Goal: Task Accomplishment & Management: Complete application form

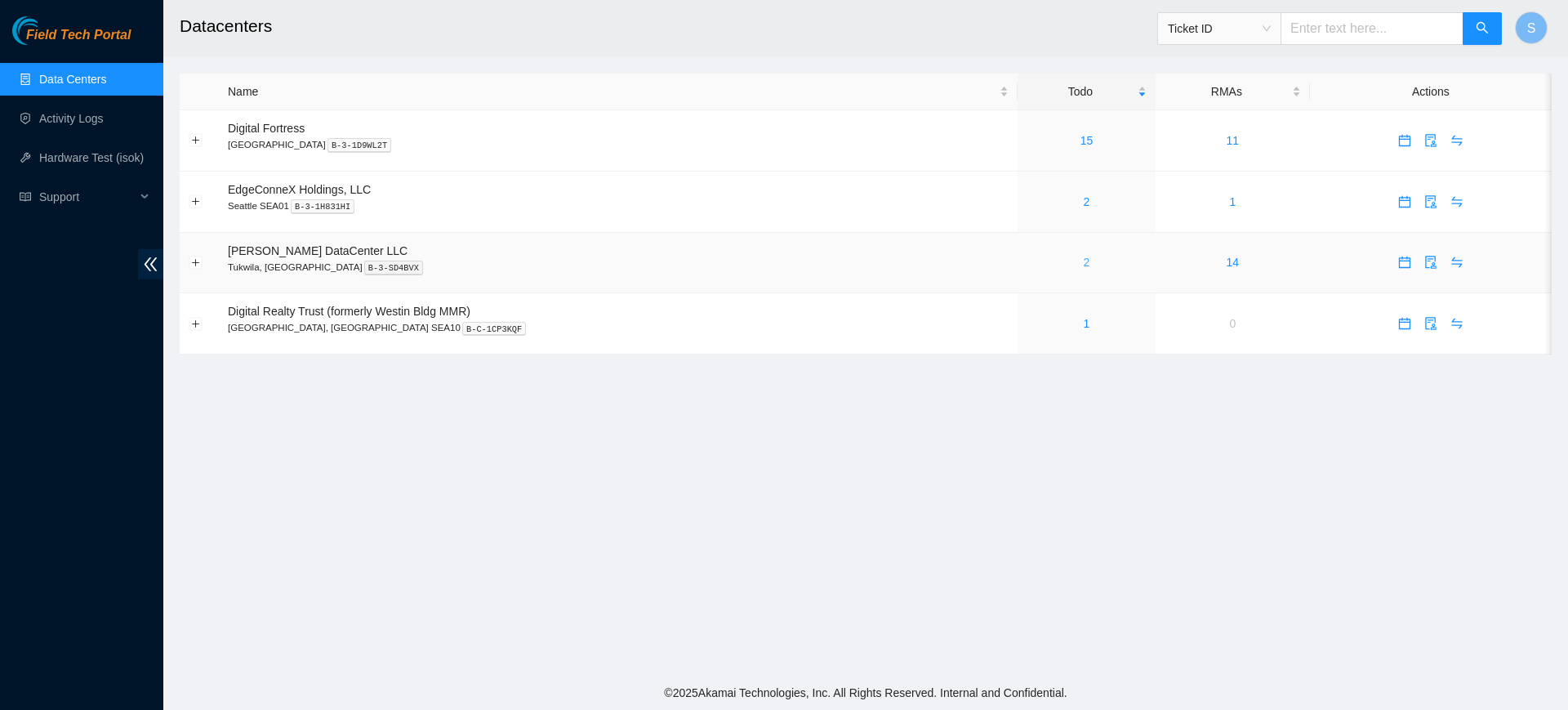
click at [1084, 263] on link "2" at bounding box center [1087, 262] width 7 height 13
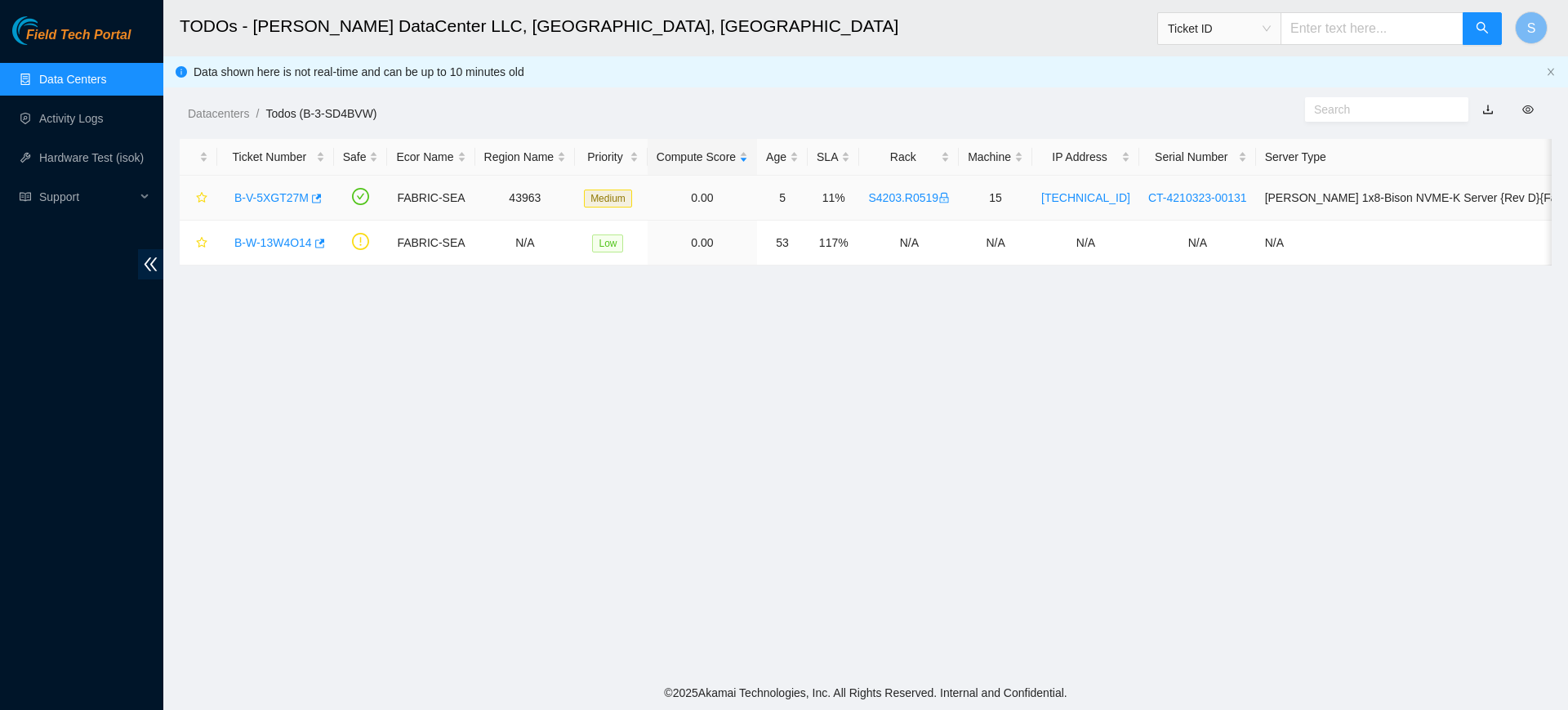
click at [287, 191] on link "B-V-5XGT27M" at bounding box center [272, 197] width 75 height 13
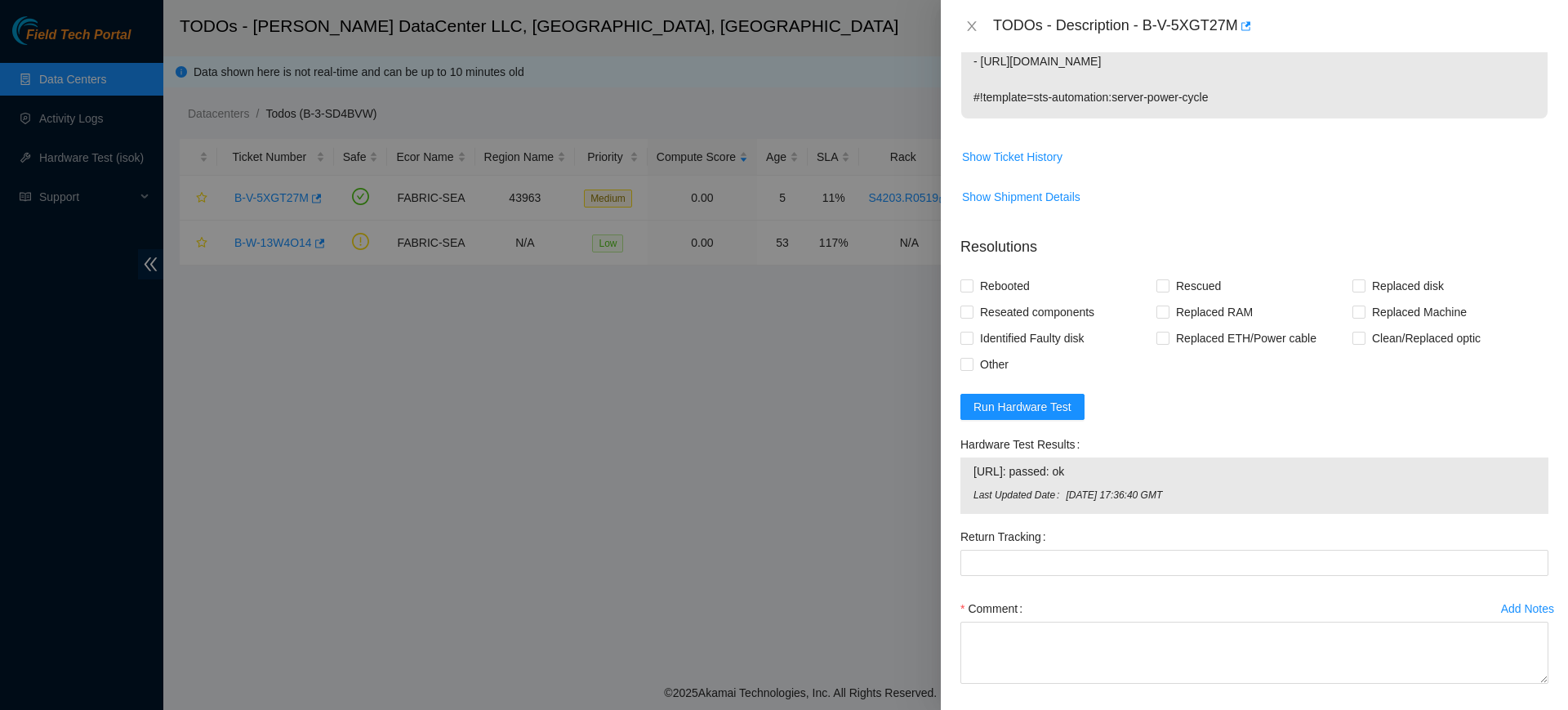
scroll to position [629, 0]
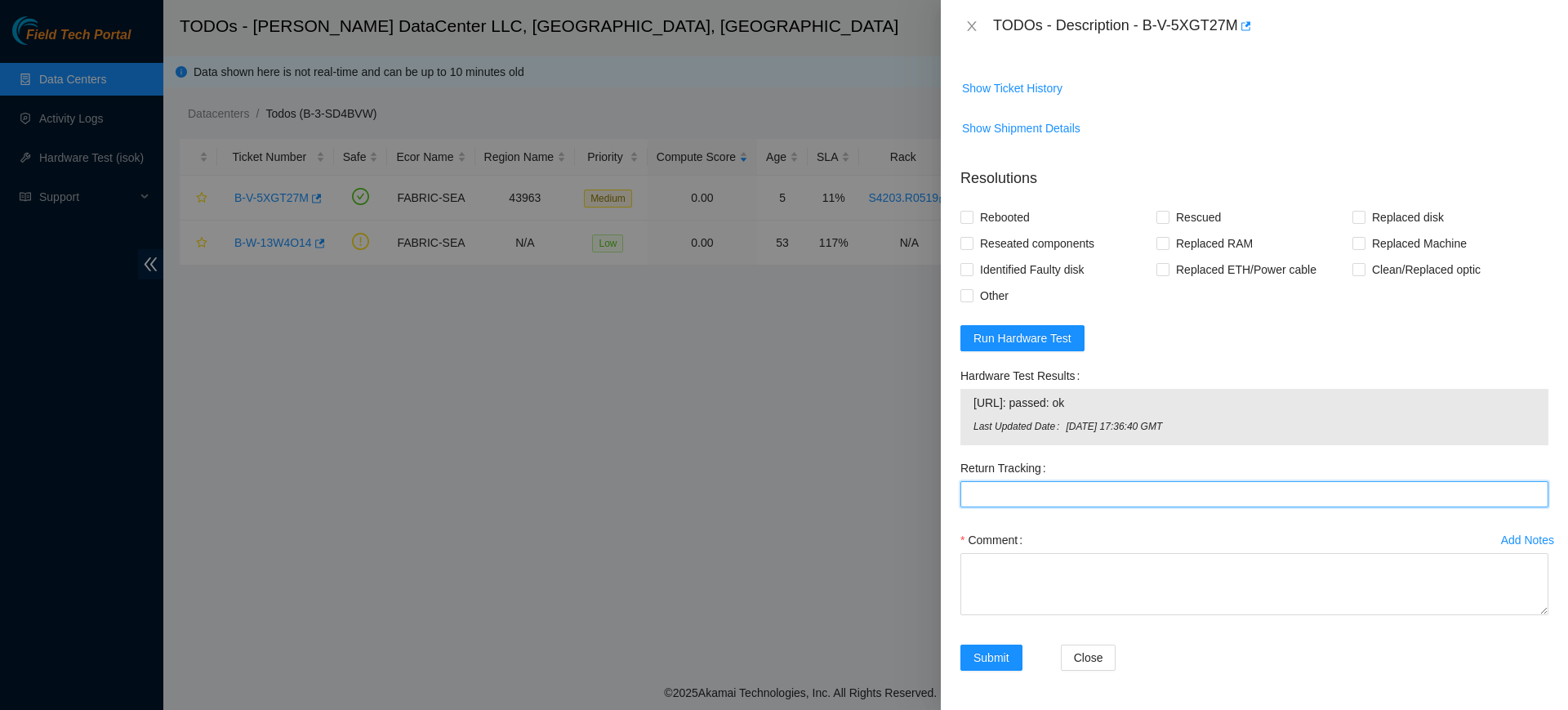
click at [1035, 493] on Tracking "Return Tracking" at bounding box center [1255, 493] width 588 height 26
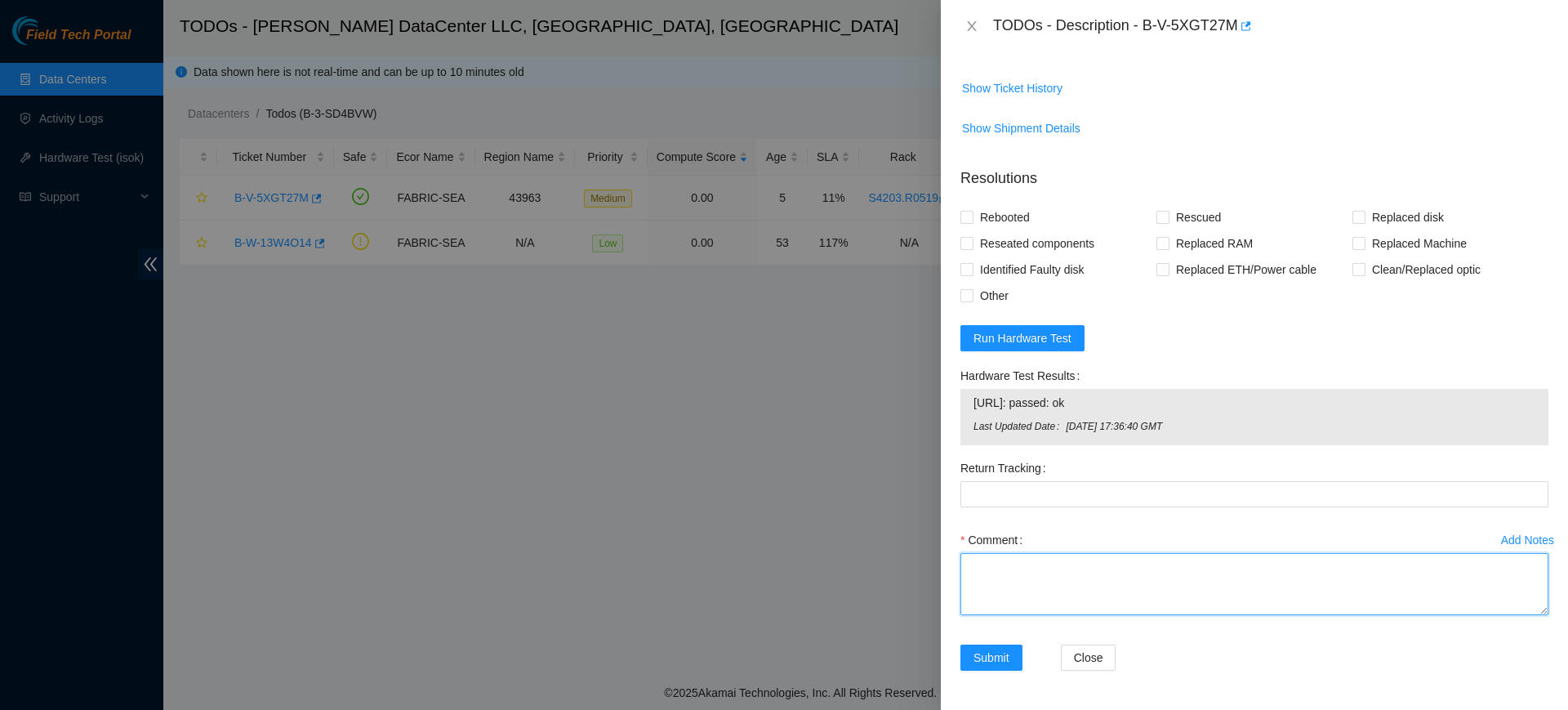
click at [1002, 565] on textarea "Comment" at bounding box center [1255, 583] width 588 height 62
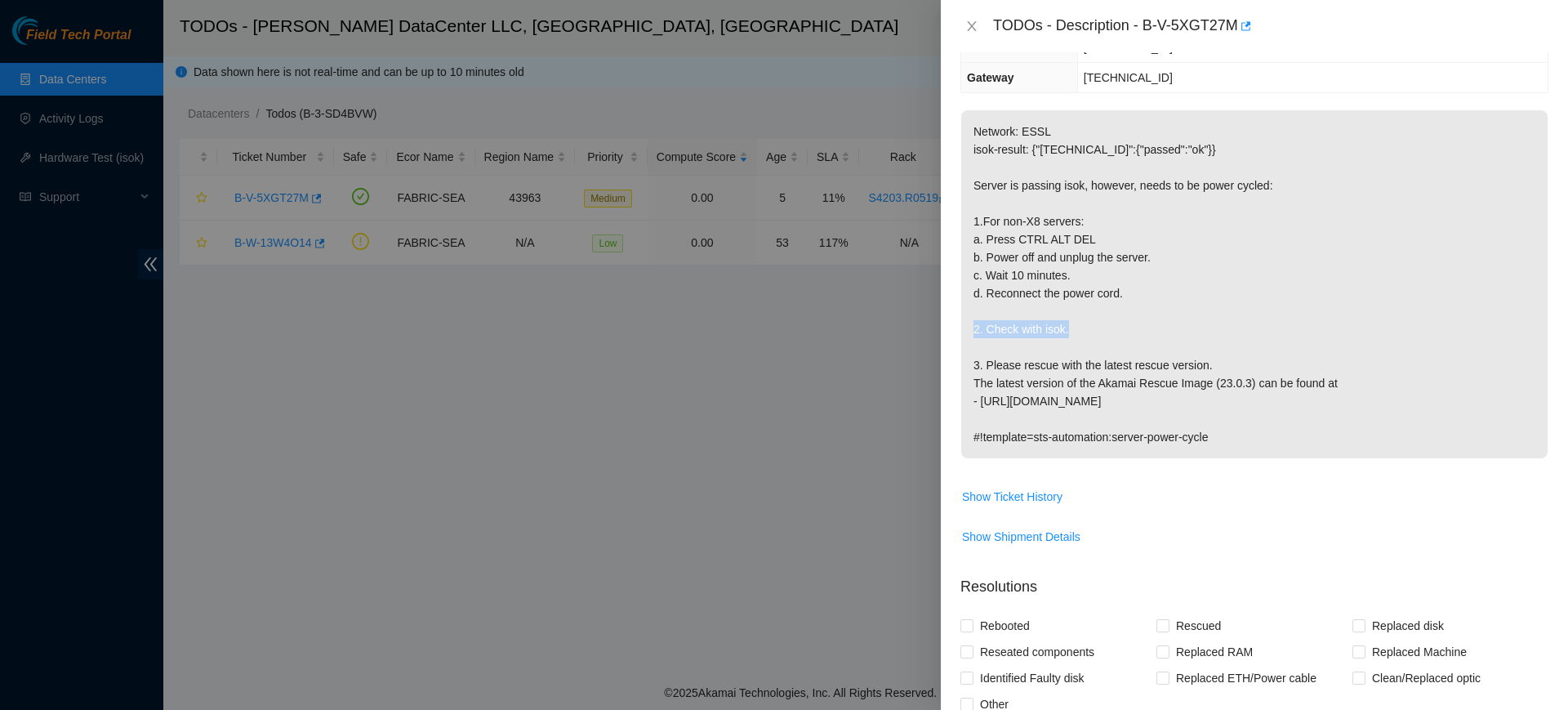
drag, startPoint x: 1120, startPoint y: 311, endPoint x: 1080, endPoint y: 327, distance: 43.1
click at [1080, 327] on p "Network: ESSL isok-result: {"[TECHNICAL_ID]":{"passed":"ok"}} Server is passing…" at bounding box center [1255, 285] width 586 height 348
click at [1172, 337] on p "Network: ESSL isok-result: {"[TECHNICAL_ID]":{"passed":"ok"}} Server is passing…" at bounding box center [1255, 285] width 586 height 348
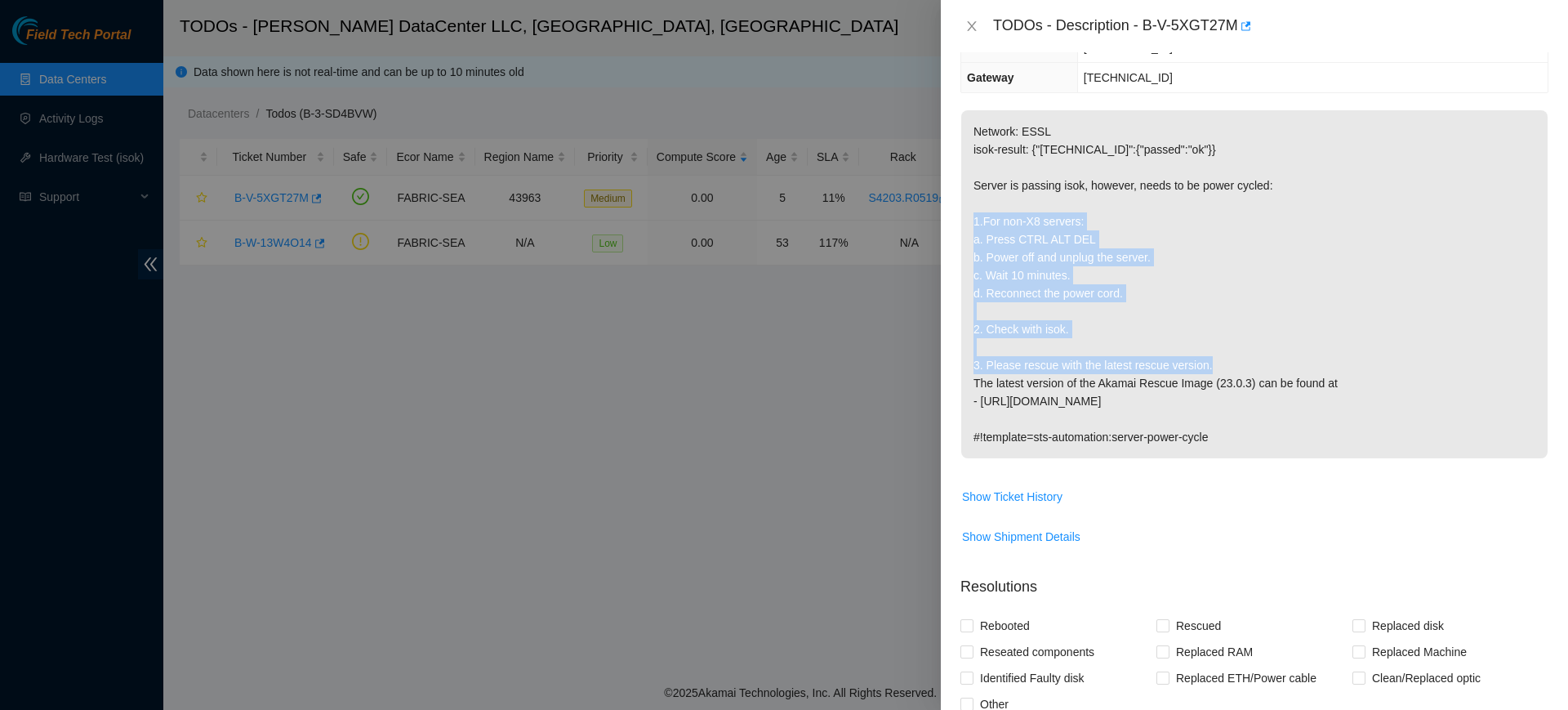
drag, startPoint x: 1248, startPoint y: 357, endPoint x: 967, endPoint y: 221, distance: 312.2
click at [967, 221] on p "Network: ESSL isok-result: {"[TECHNICAL_ID]":{"passed":"ok"}} Server is passing…" at bounding box center [1255, 285] width 586 height 348
copy p "1.For non-X8 servers: a. Press CTRL ALT DEL b. Power off and unplug the server.…"
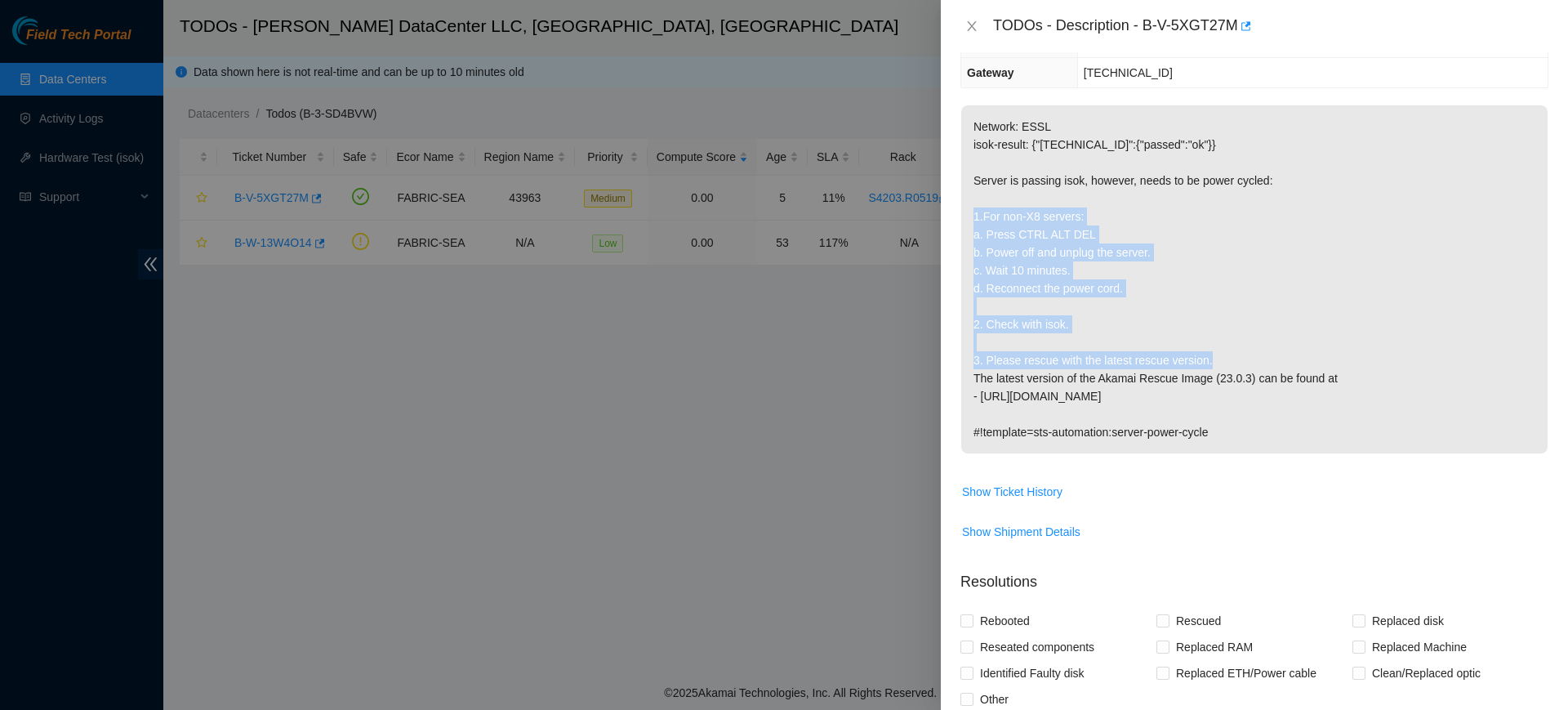
scroll to position [119, 0]
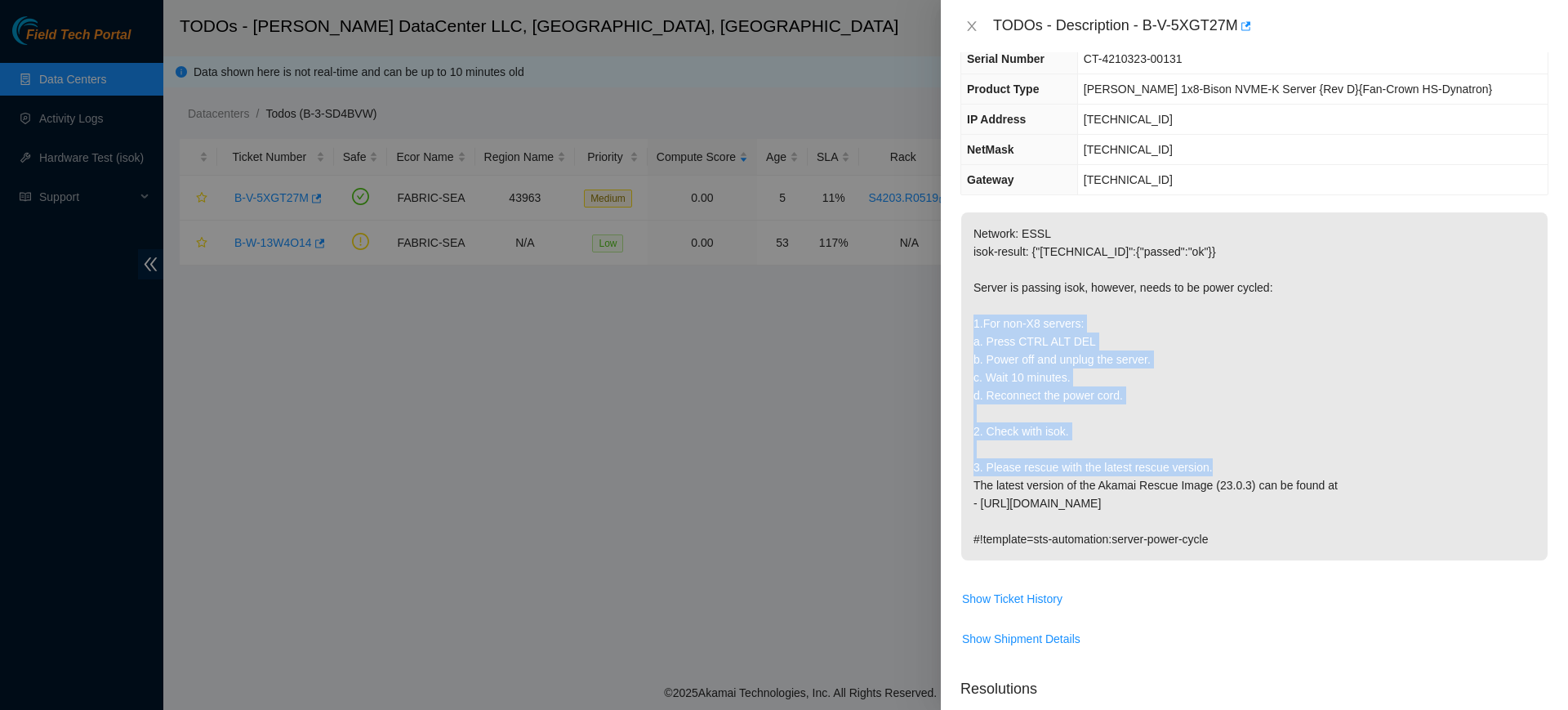
click at [1266, 470] on p "Network: ESSL isok-result: {"[TECHNICAL_ID]":{"passed":"ok"}} Server is passing…" at bounding box center [1255, 386] width 586 height 348
drag, startPoint x: 1242, startPoint y: 465, endPoint x: 962, endPoint y: 316, distance: 317.2
click at [962, 316] on p "Network: ESSL isok-result: {"[TECHNICAL_ID]":{"passed":"ok"}} Server is passing…" at bounding box center [1255, 386] width 586 height 348
copy p "1.For non-X8 servers: a. Press CTRL ALT DEL b. Power off and unplug the server.…"
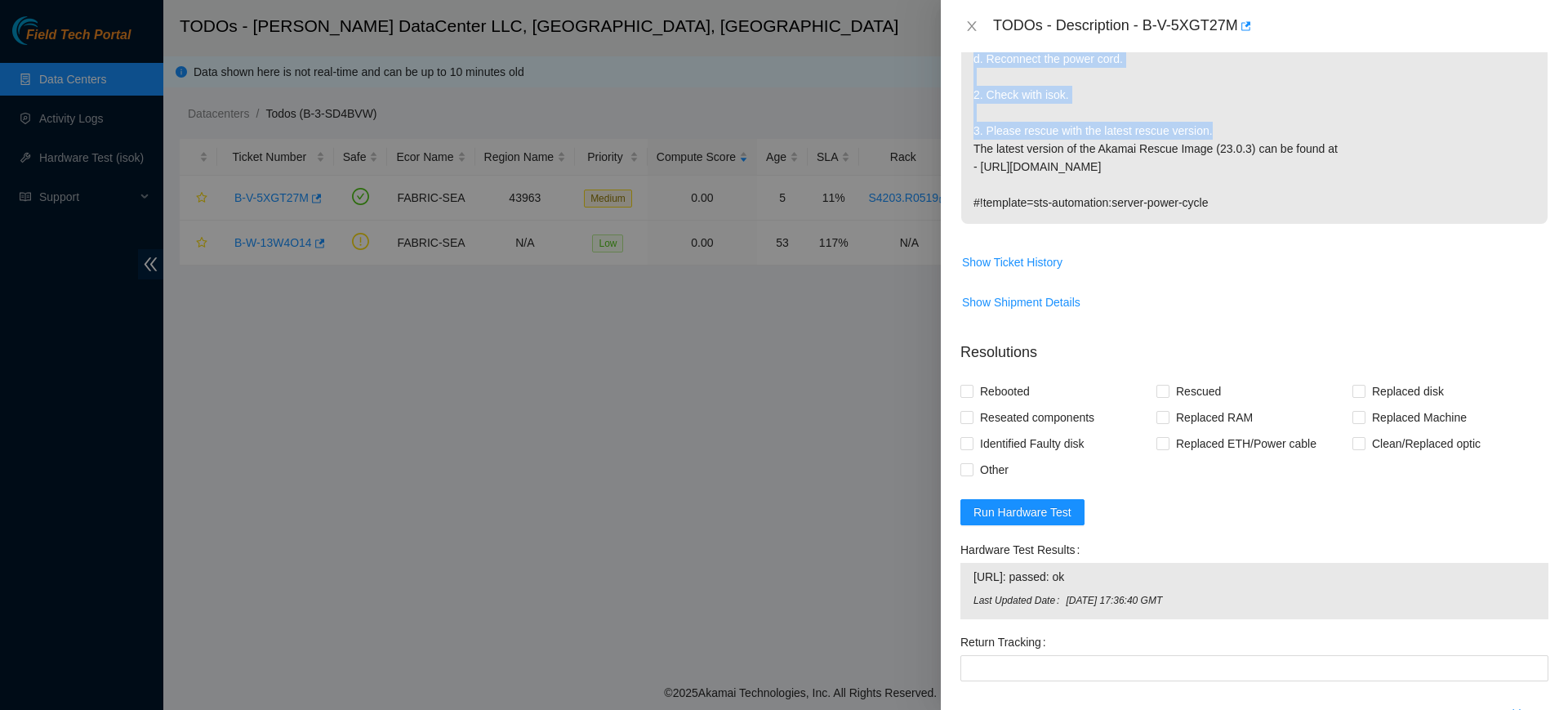
scroll to position [629, 0]
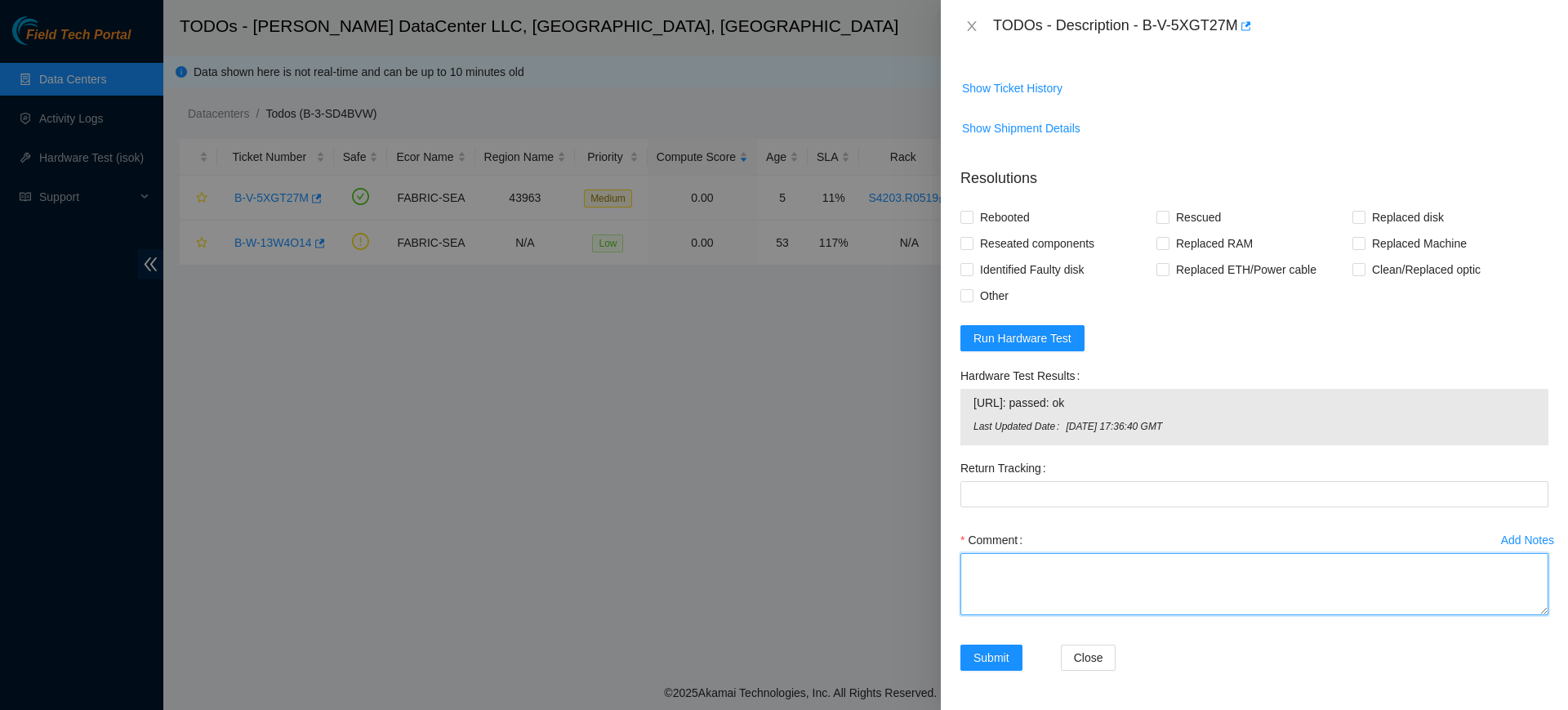
click at [1023, 555] on textarea "Comment" at bounding box center [1255, 583] width 588 height 62
paste textarea "1.For non-X8 servers: a. Press CTRL ALT DEL b. Power off and unplug the server.…"
click at [1018, 600] on textarea "1.For non-X8 servers: a. Press CTRL ALT DEL b. Power off and unplug the server.…" at bounding box center [1255, 583] width 588 height 62
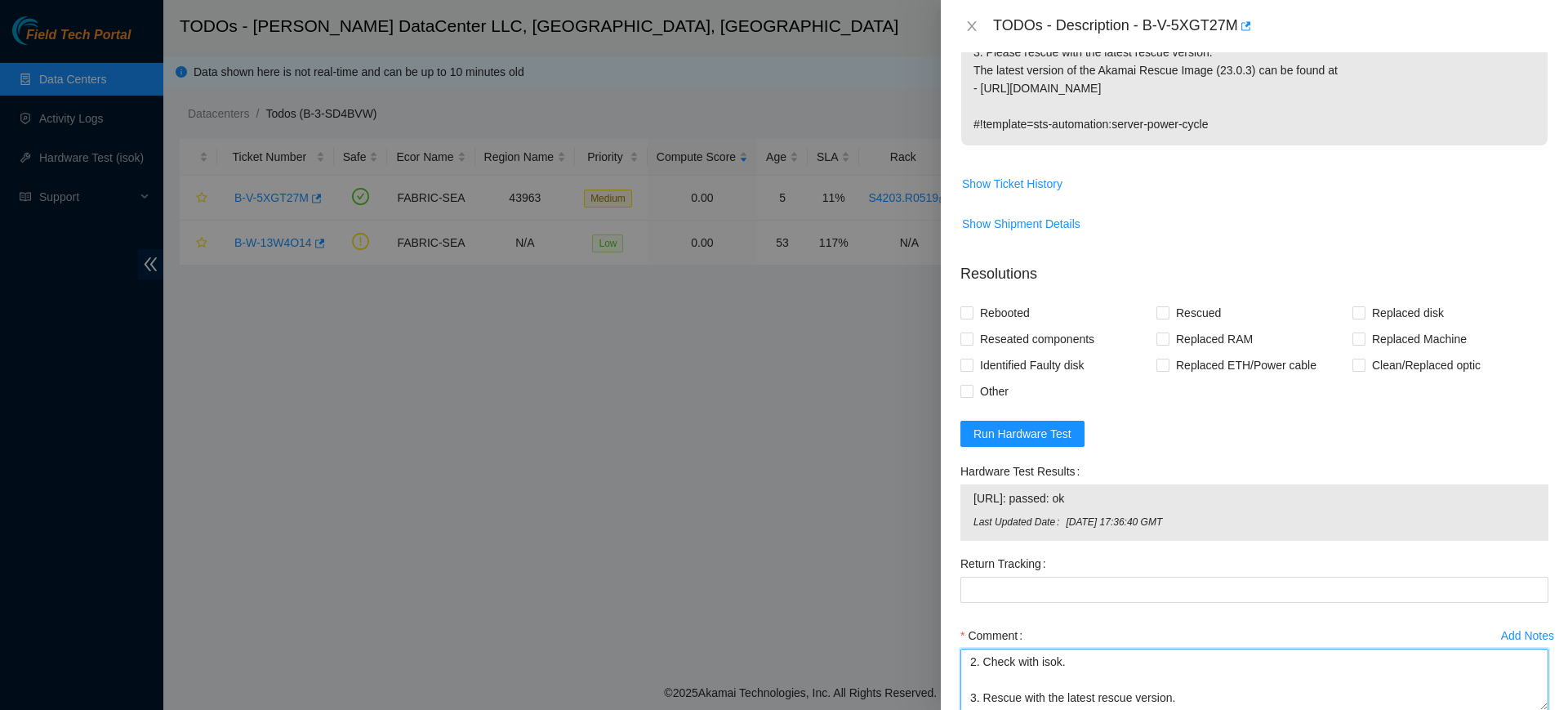
scroll to position [527, 0]
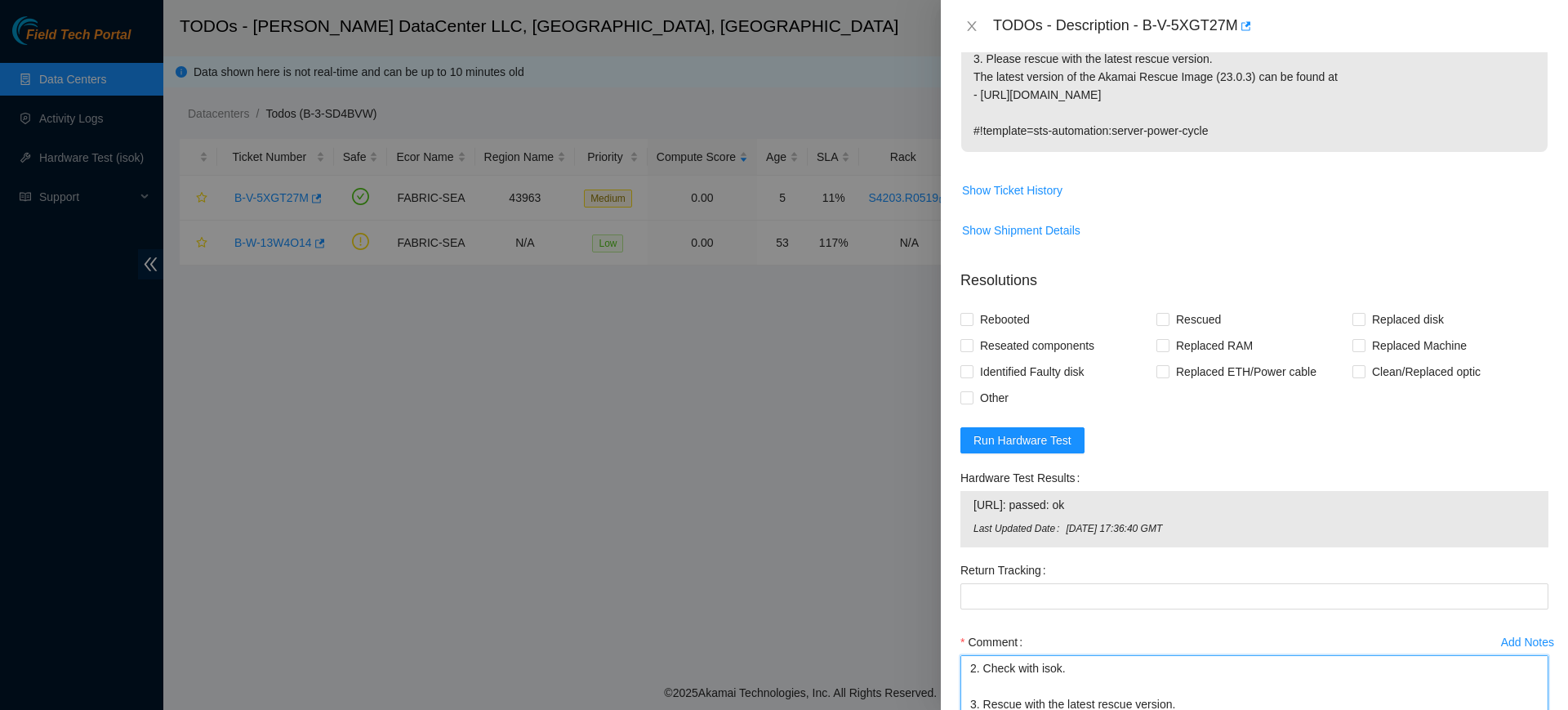
click at [1099, 666] on textarea "1.For non-X8 servers: a. Press CTRL ALT DEL b. Power off and unplug the server.…" at bounding box center [1255, 685] width 588 height 62
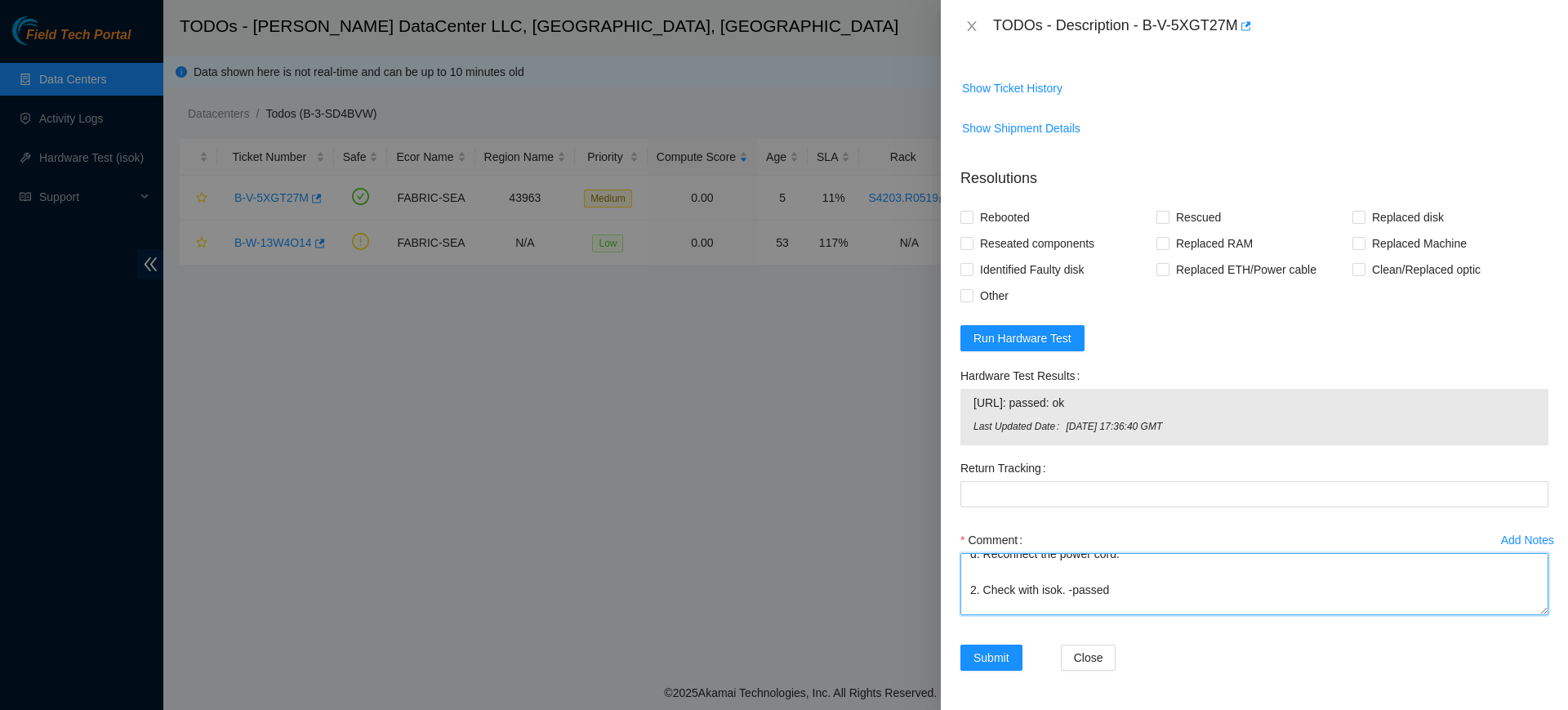
scroll to position [48, 0]
click at [1136, 594] on textarea "1.For non-X8 servers: a. Press CTRL ALT DEL b. Power off and unplug the server.…" at bounding box center [1255, 583] width 588 height 62
type textarea "1.For non-X8 servers: a. Press CTRL ALT DEL b. Power off and unplug the server.…"
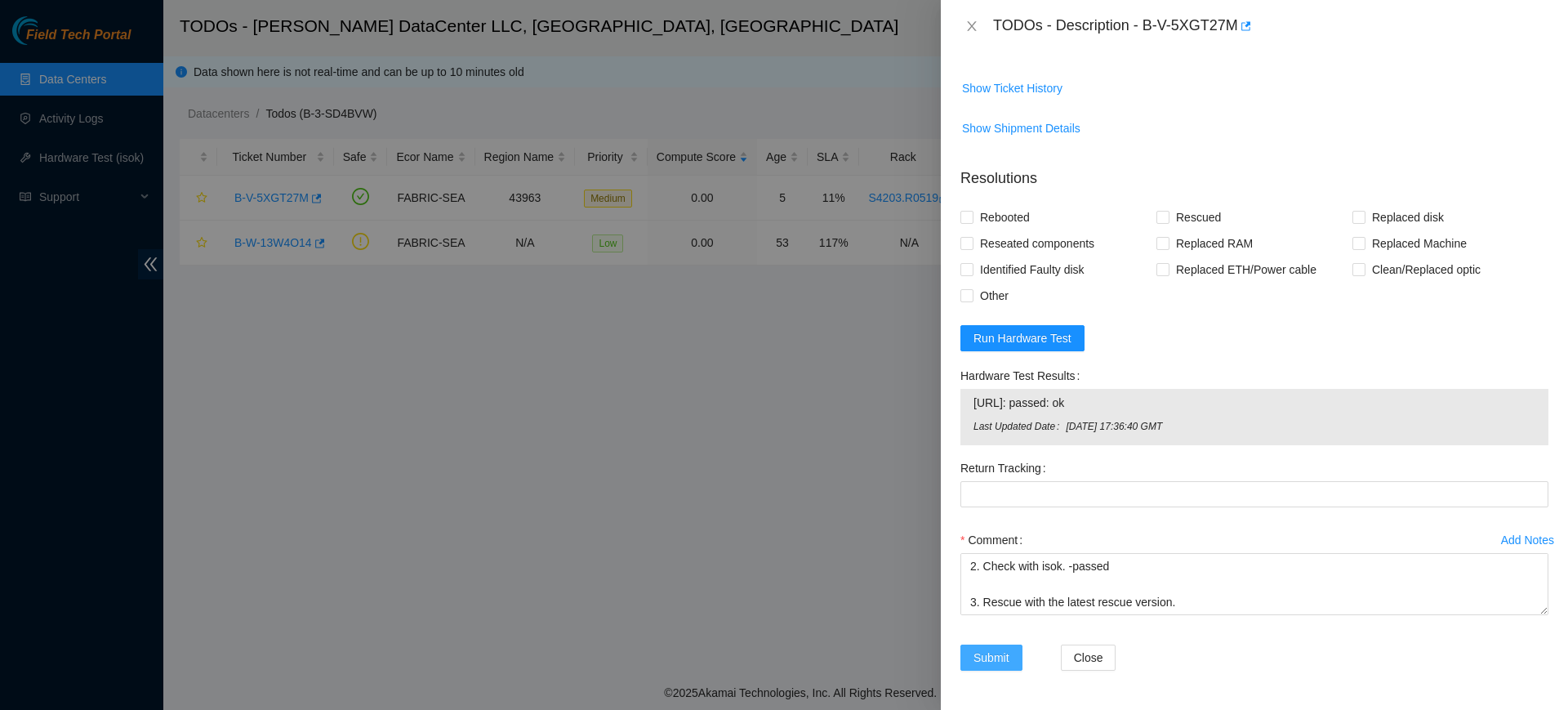
drag, startPoint x: 991, startPoint y: 651, endPoint x: 1020, endPoint y: 177, distance: 474.9
click at [1054, 189] on form "Resolutions Rebooted Rescued Replaced disk Reseated components Replaced RAM Rep…" at bounding box center [1255, 422] width 588 height 536
click at [976, 217] on span "Rebooted" at bounding box center [1005, 217] width 63 height 26
click at [972, 217] on input "Rebooted" at bounding box center [966, 216] width 11 height 11
checkbox input "true"
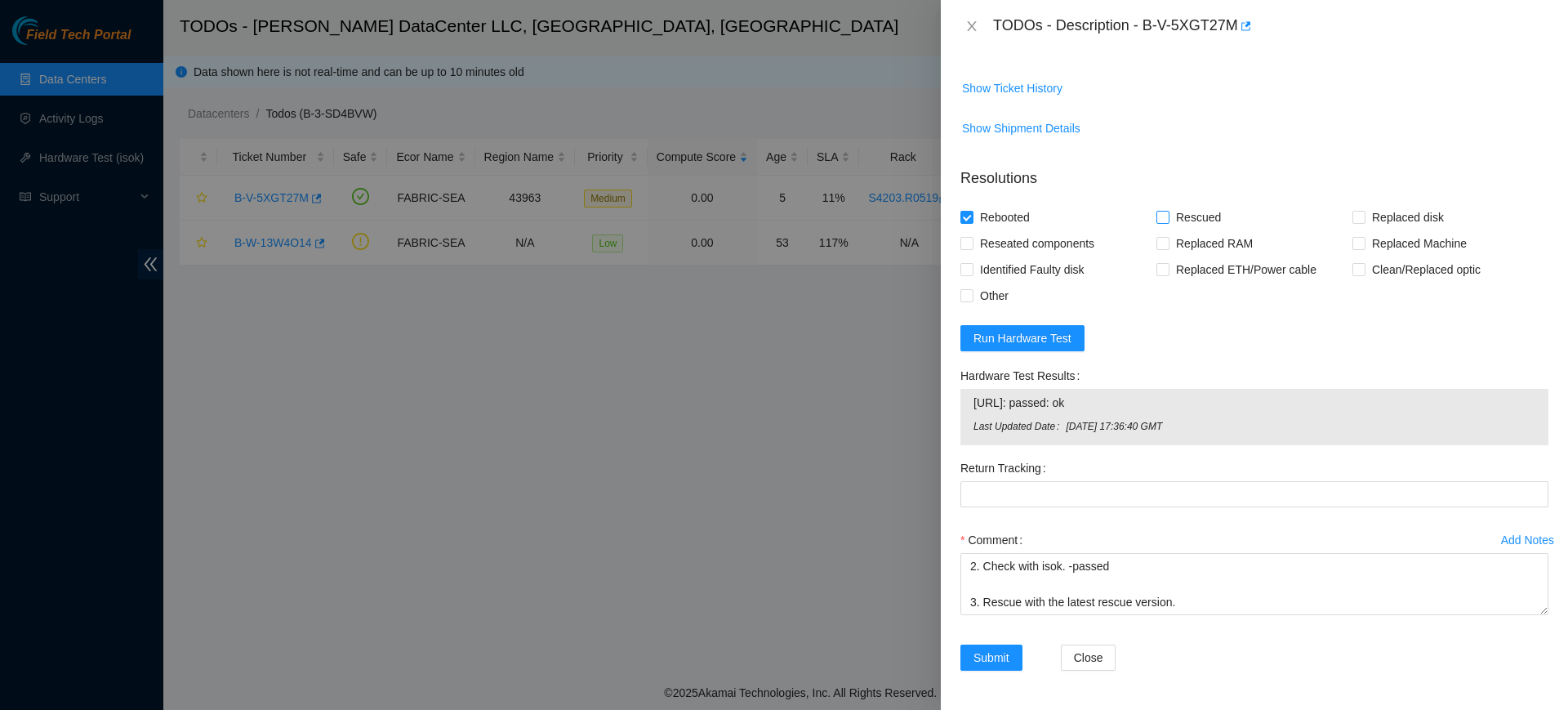
click at [1170, 213] on span "Rescued" at bounding box center [1199, 217] width 58 height 26
click at [1166, 213] on input "Rescued" at bounding box center [1162, 216] width 11 height 11
checkbox input "true"
click at [1012, 237] on span "Reseated components" at bounding box center [1037, 243] width 127 height 26
click at [972, 237] on input "Reseated components" at bounding box center [966, 242] width 11 height 11
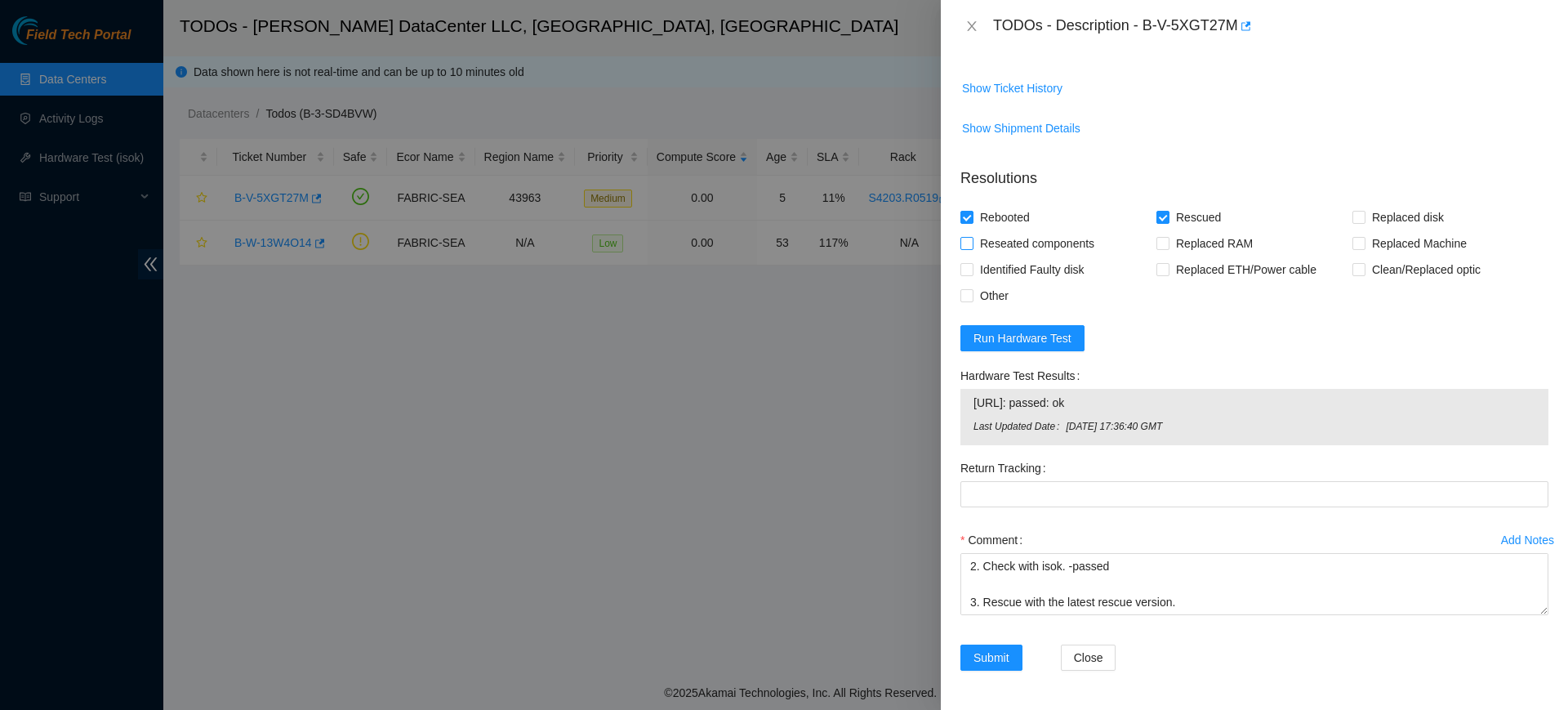
checkbox input "true"
click at [1001, 674] on div "Submit" at bounding box center [1004, 668] width 100 height 46
click at [1007, 654] on span "Submit" at bounding box center [991, 657] width 36 height 18
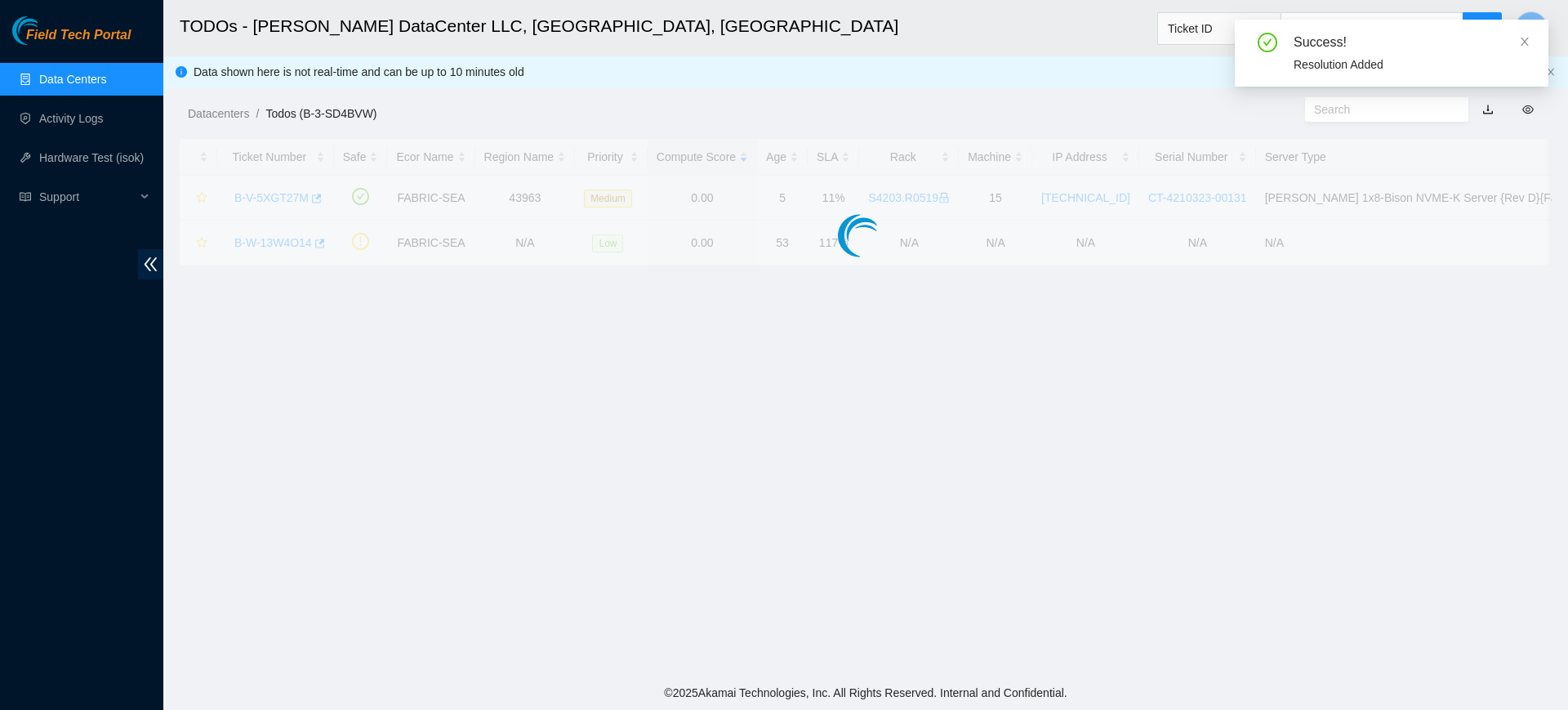
scroll to position [393, 0]
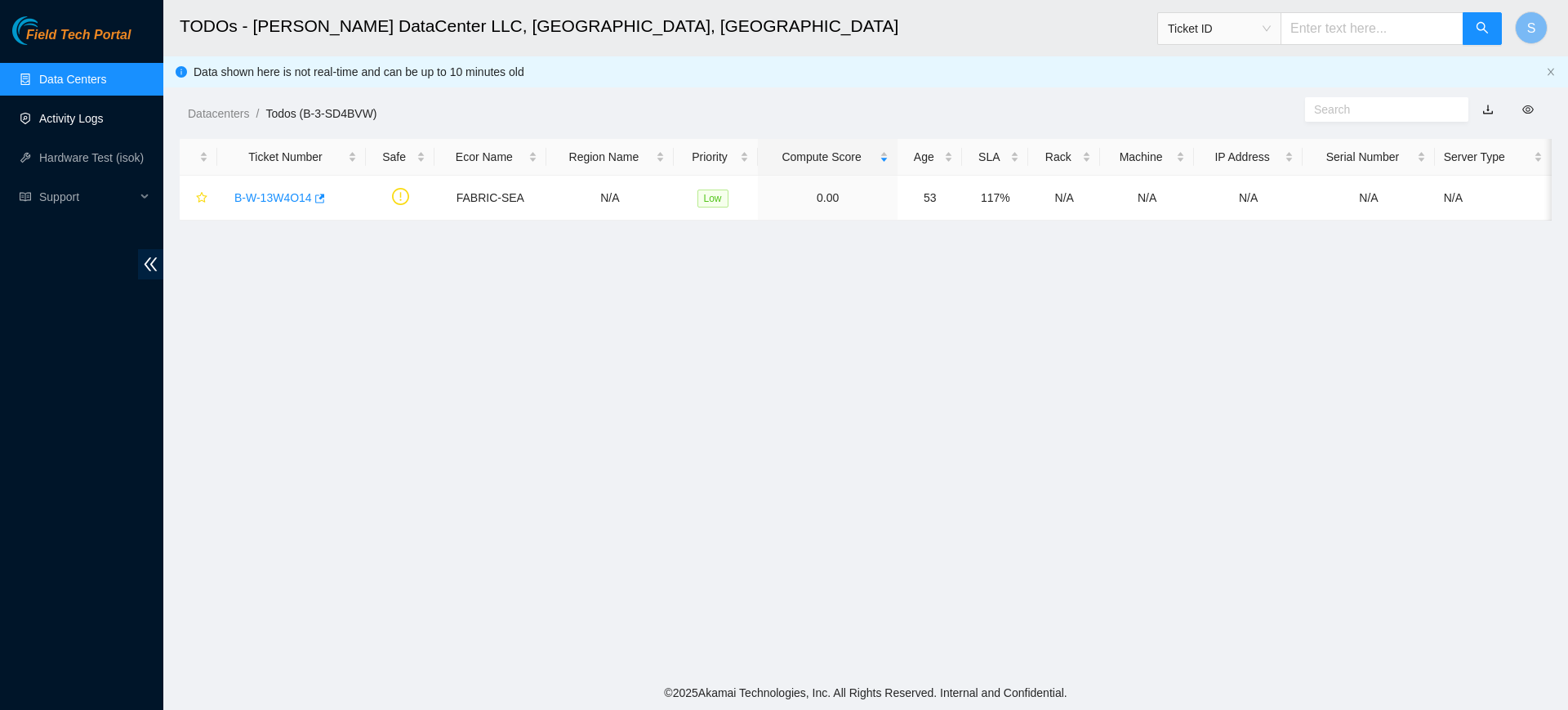
click at [71, 112] on link "Activity Logs" at bounding box center [71, 118] width 65 height 13
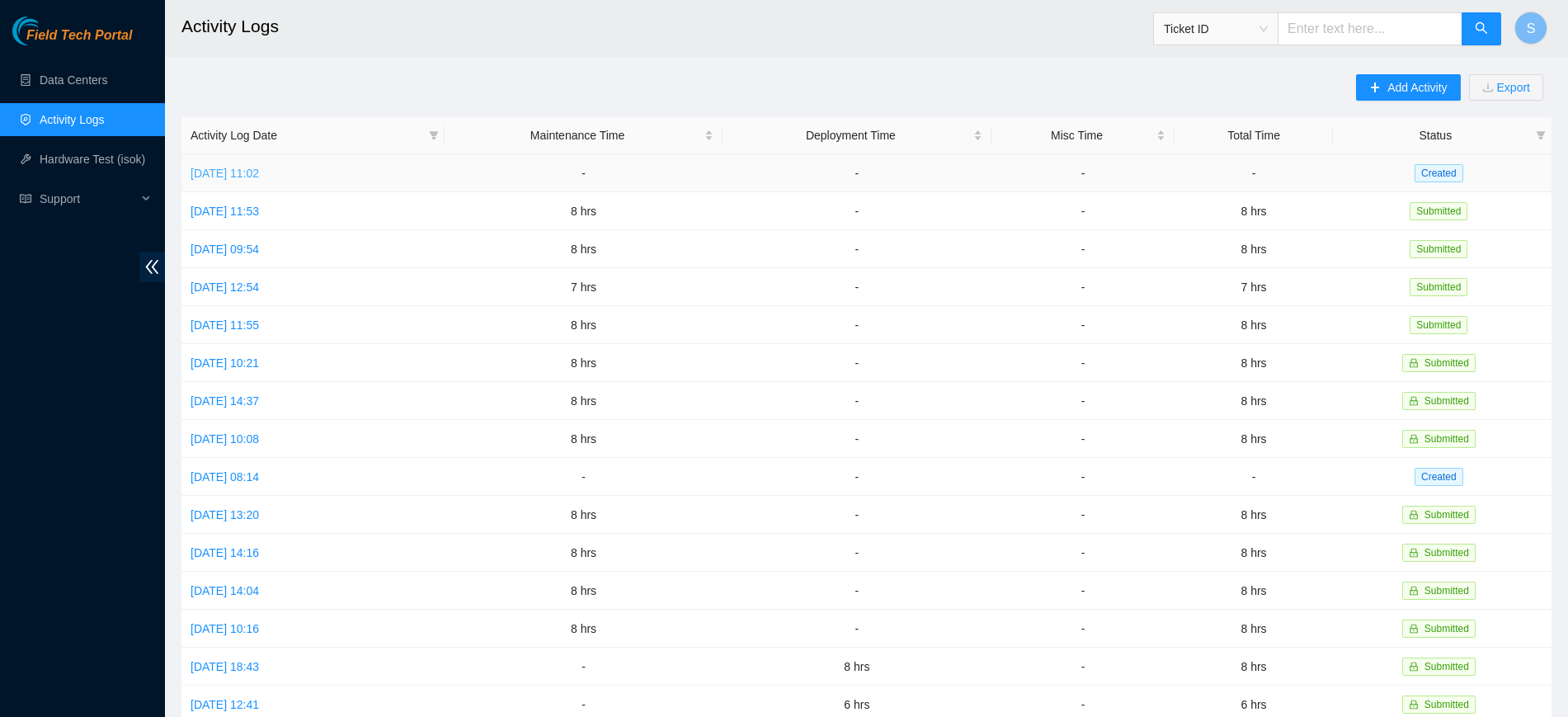
click at [247, 170] on link "[DATE] 11:02" at bounding box center [225, 172] width 69 height 13
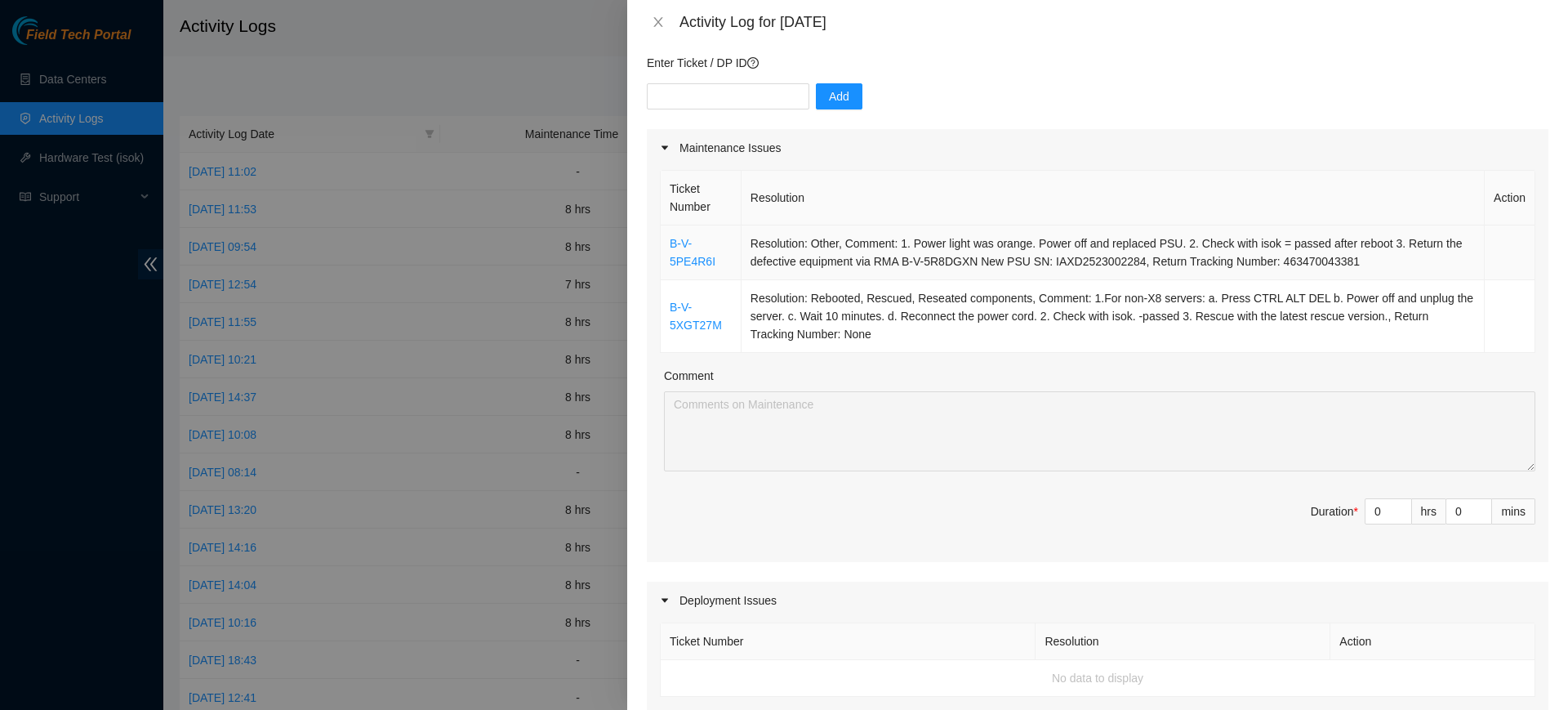
scroll to position [102, 0]
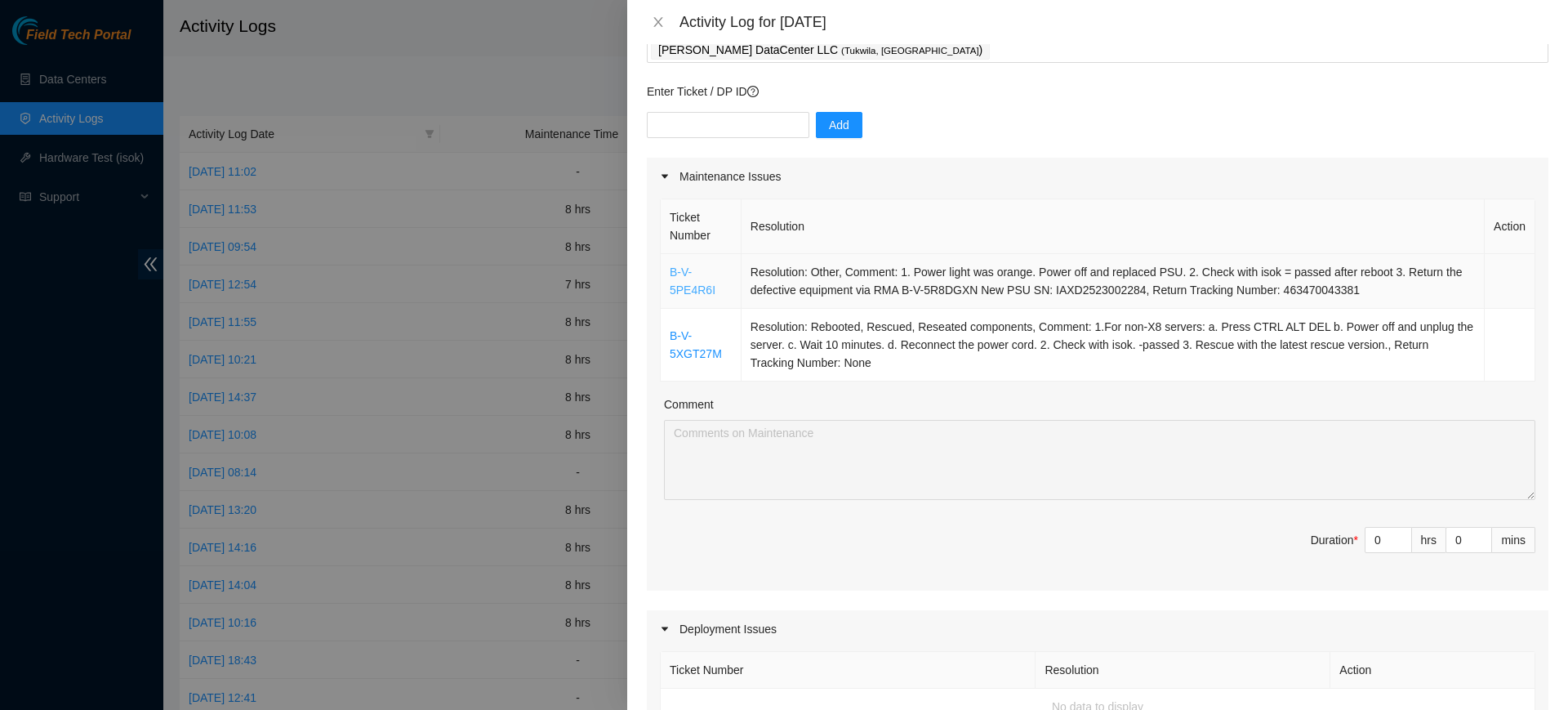
click at [682, 282] on link "B-V-5PE4R6I" at bounding box center [693, 281] width 46 height 31
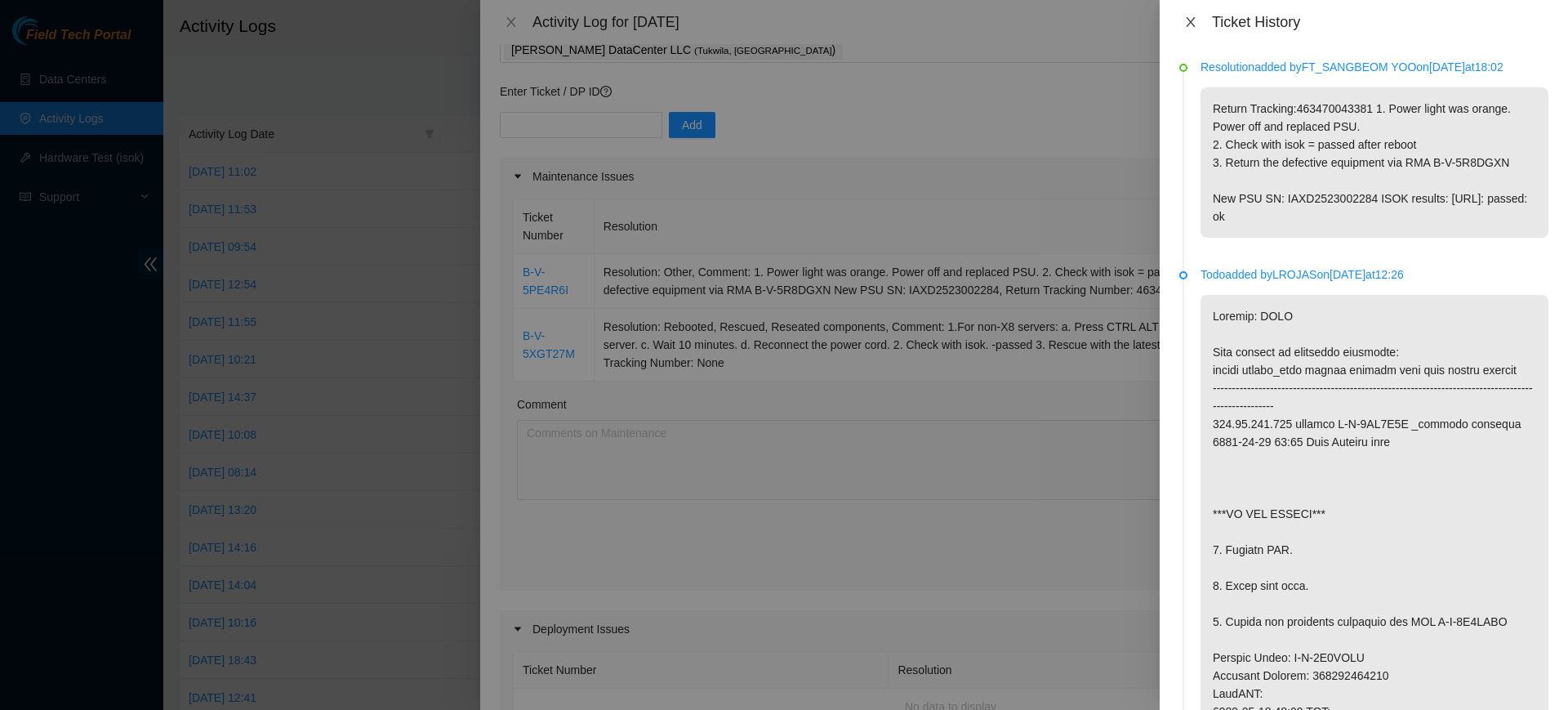
click at [1185, 15] on icon "close" at bounding box center [1190, 21] width 13 height 13
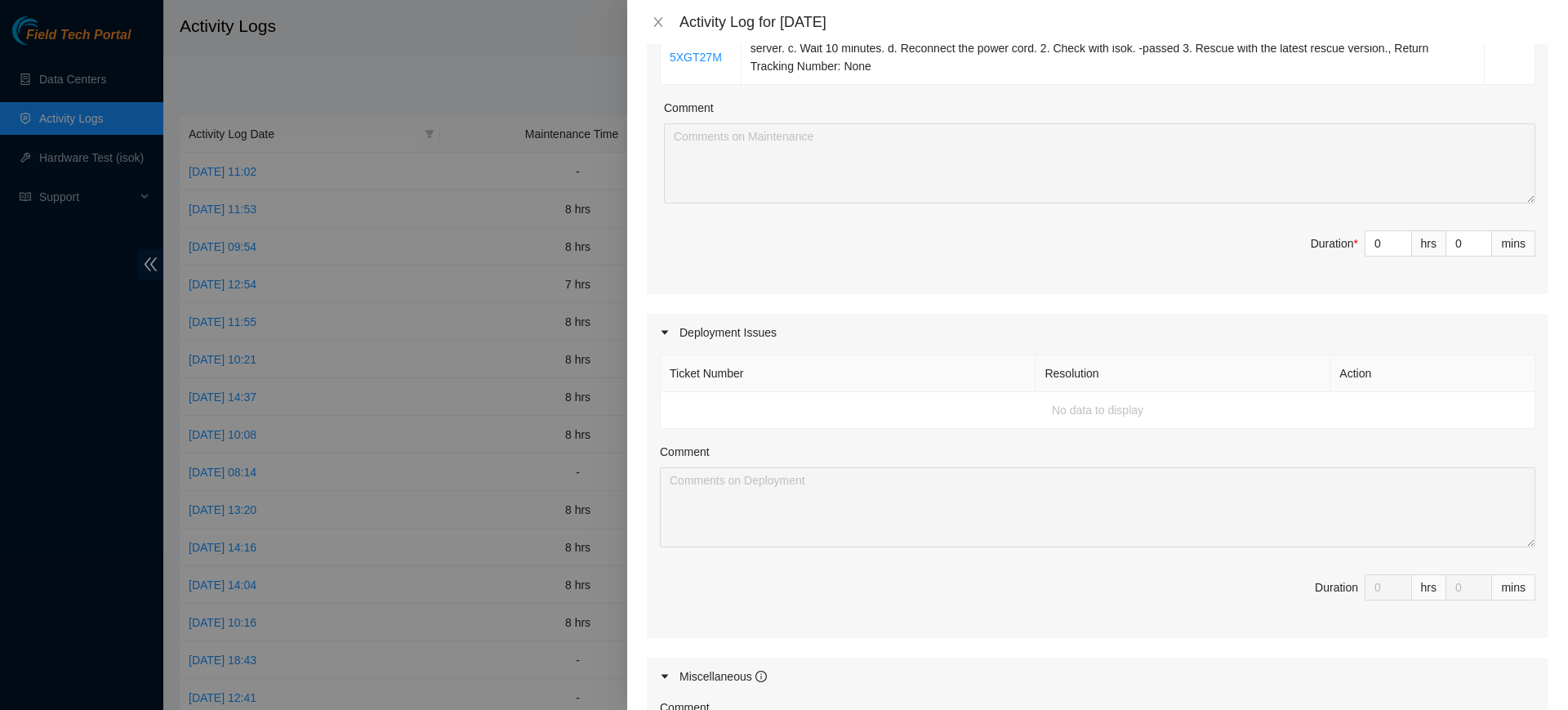
scroll to position [612, 0]
